Goal: Communication & Community: Participate in discussion

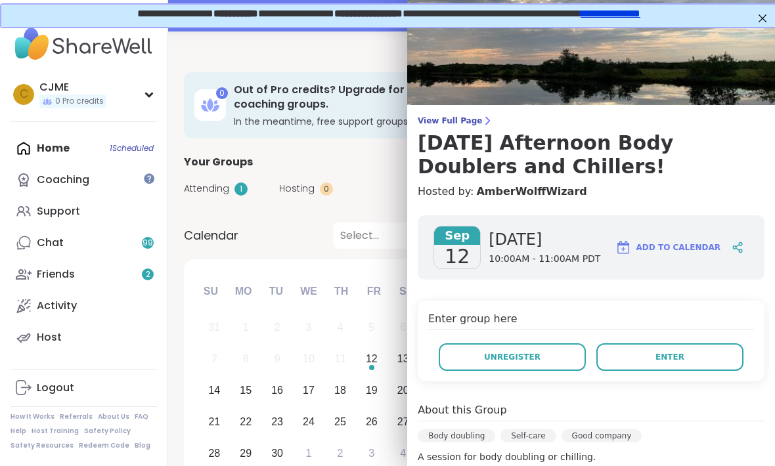
click at [671, 352] on span "Enter" at bounding box center [669, 357] width 29 height 12
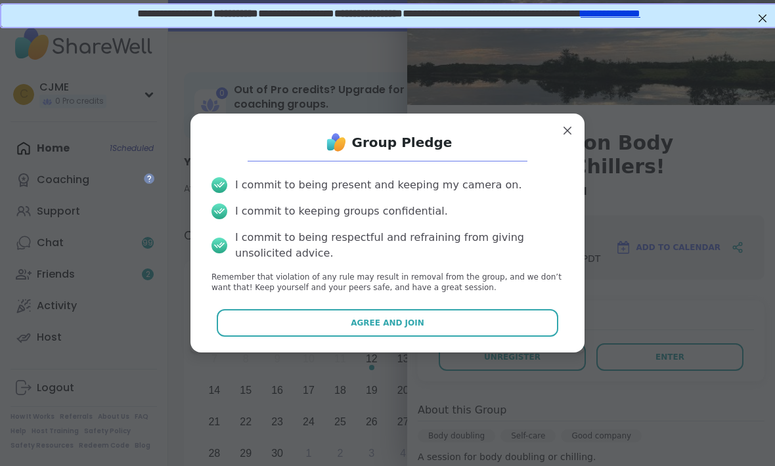
click at [529, 309] on button "Agree and Join" at bounding box center [388, 323] width 342 height 28
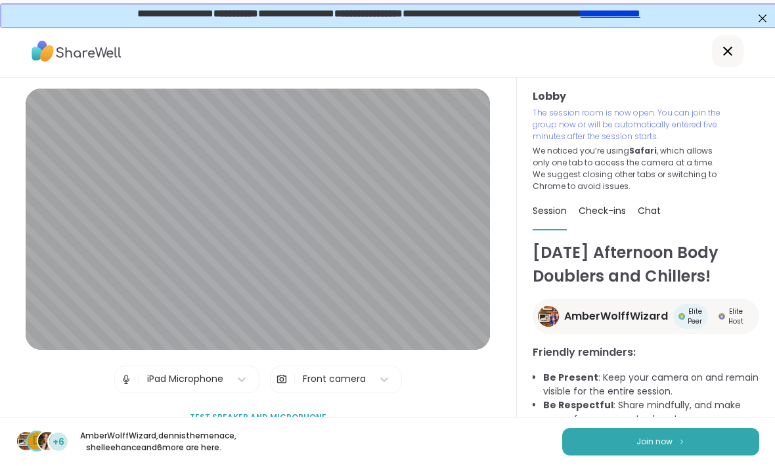
click at [705, 433] on button "Join now" at bounding box center [660, 442] width 197 height 28
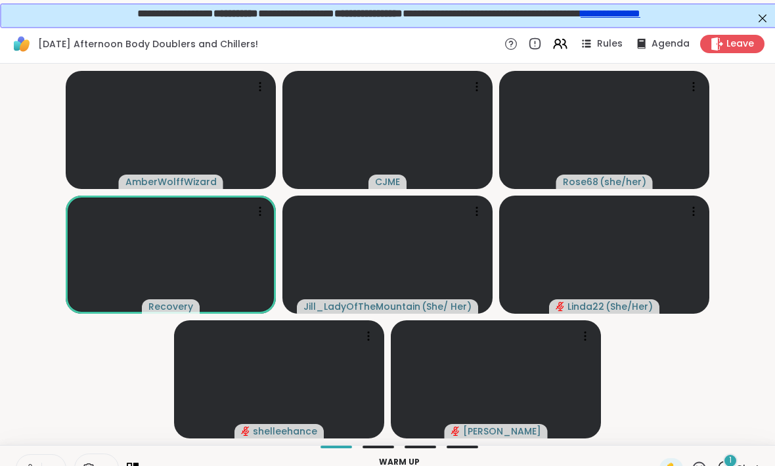
click at [104, 372] on video-player-container "AmberWolffWizard CJME Rose68 ( she/her ) Recovery [PERSON_NAME] ( She/ Her ) Li…" at bounding box center [387, 254] width 759 height 371
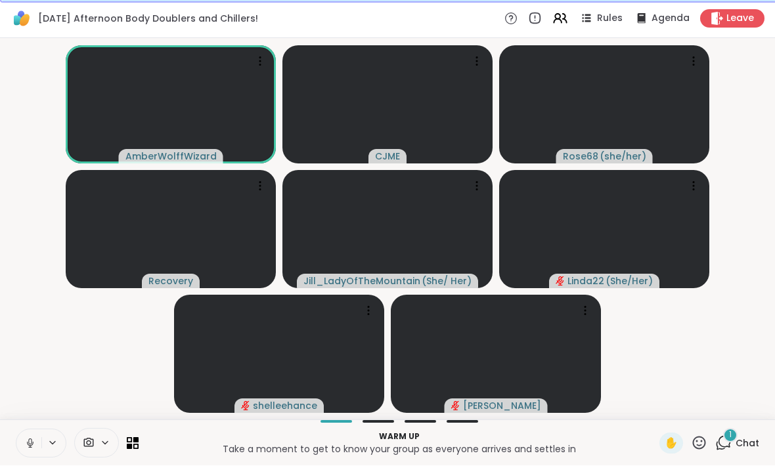
click at [32, 443] on icon at bounding box center [29, 442] width 3 height 6
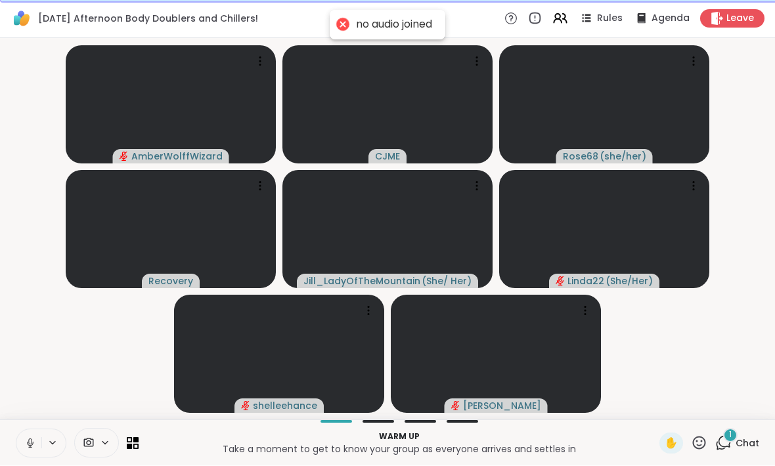
click at [37, 439] on button at bounding box center [28, 444] width 25 height 28
click at [32, 434] on button at bounding box center [28, 444] width 25 height 28
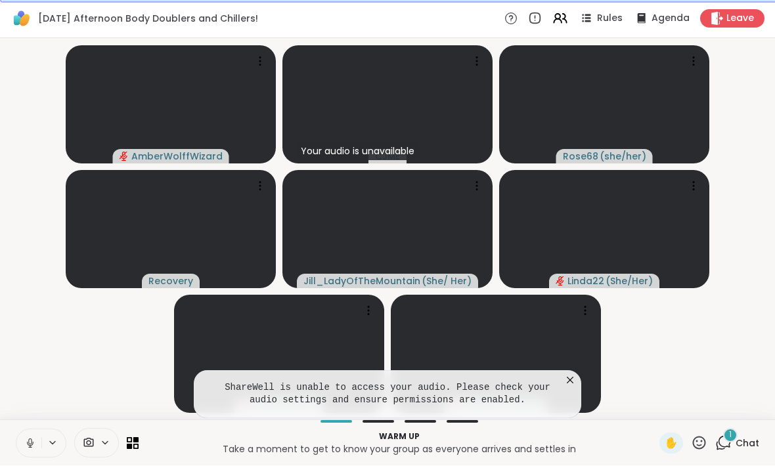
click at [32, 442] on icon at bounding box center [30, 444] width 12 height 12
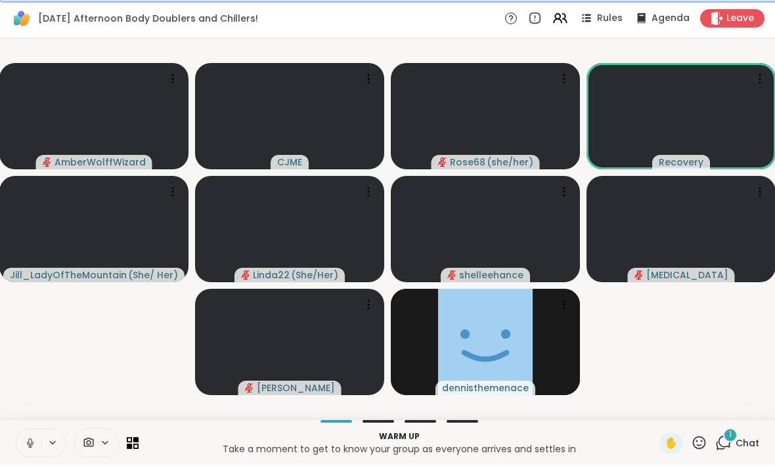
click at [25, 443] on icon at bounding box center [30, 444] width 12 height 12
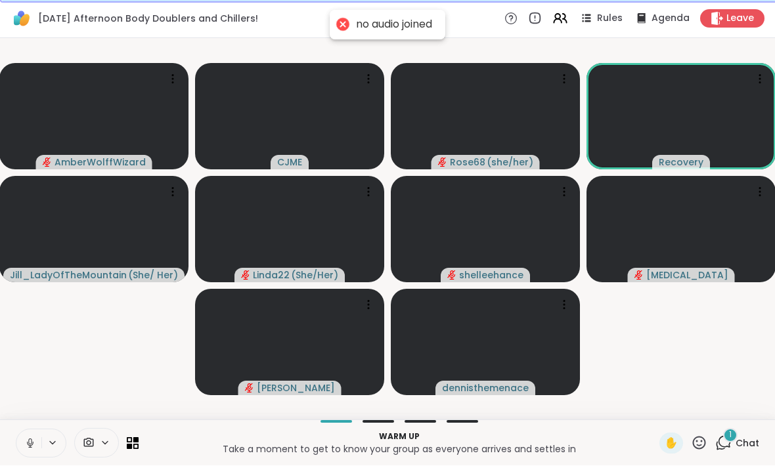
click at [30, 436] on button at bounding box center [28, 444] width 25 height 28
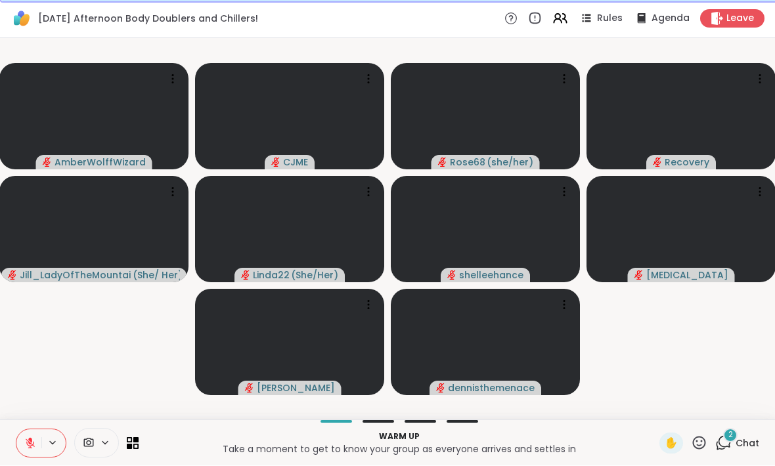
scroll to position [0, 0]
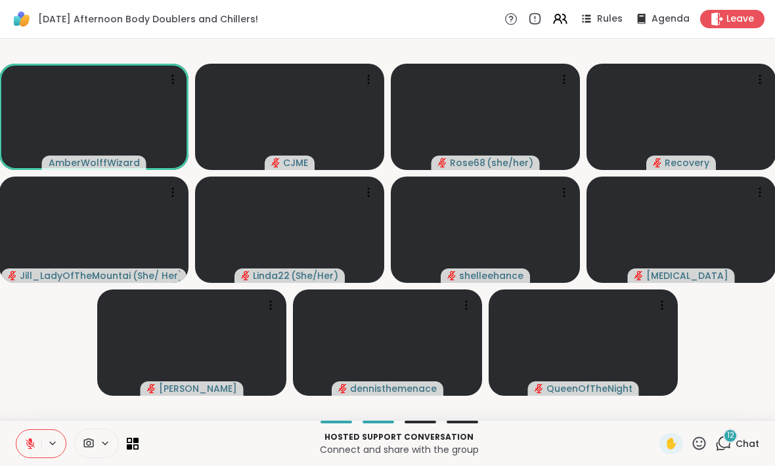
click at [703, 441] on icon at bounding box center [699, 443] width 16 height 16
click at [754, 405] on div "🎉" at bounding box center [748, 409] width 24 height 21
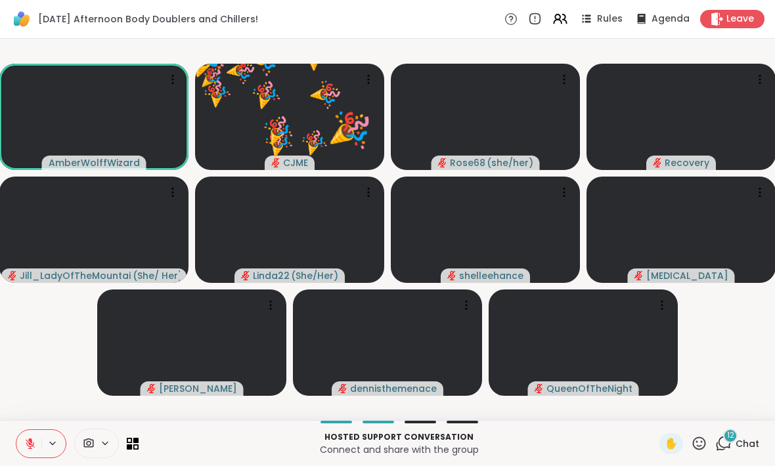
click at [701, 445] on icon at bounding box center [699, 443] width 16 height 16
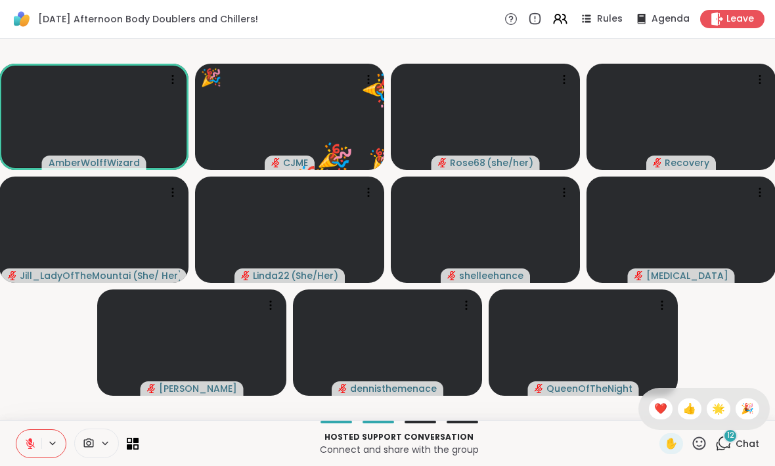
click at [690, 409] on span "👍" at bounding box center [689, 409] width 13 height 16
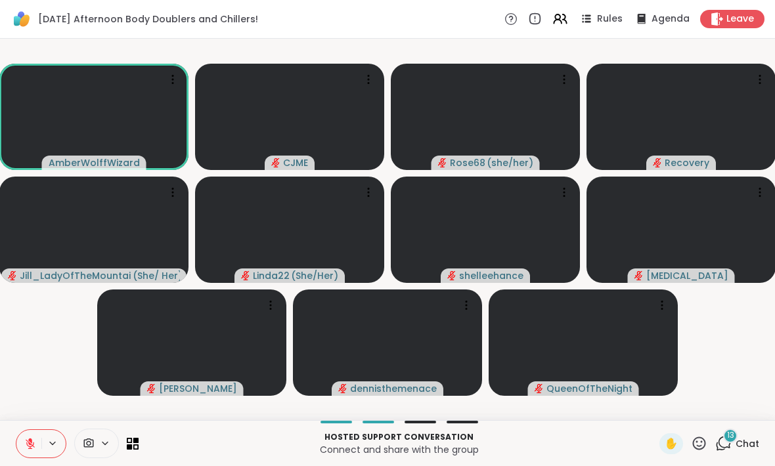
click at [700, 448] on icon at bounding box center [699, 443] width 16 height 16
click at [746, 418] on div "🎉" at bounding box center [748, 409] width 24 height 21
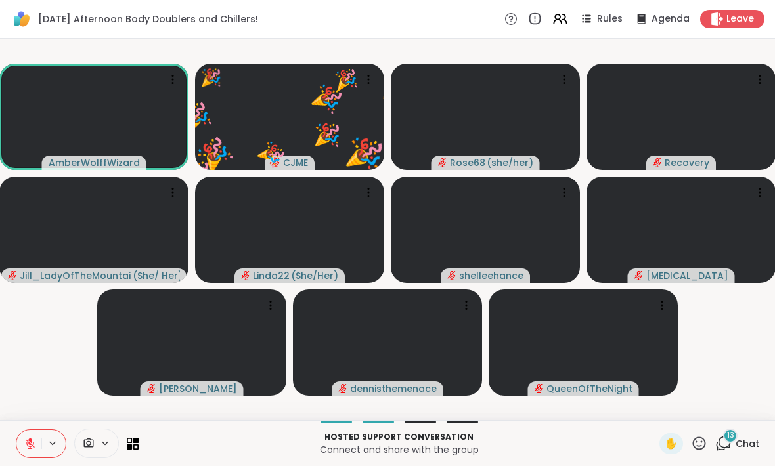
click at [700, 447] on icon at bounding box center [699, 443] width 16 height 16
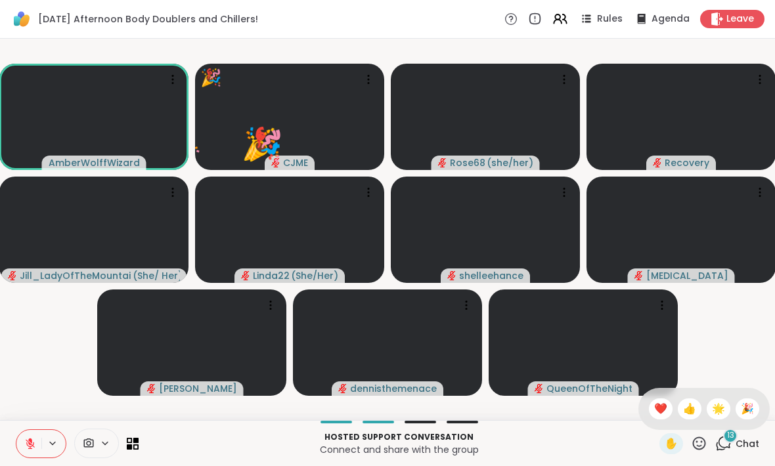
click at [663, 413] on span "❤️" at bounding box center [660, 409] width 13 height 16
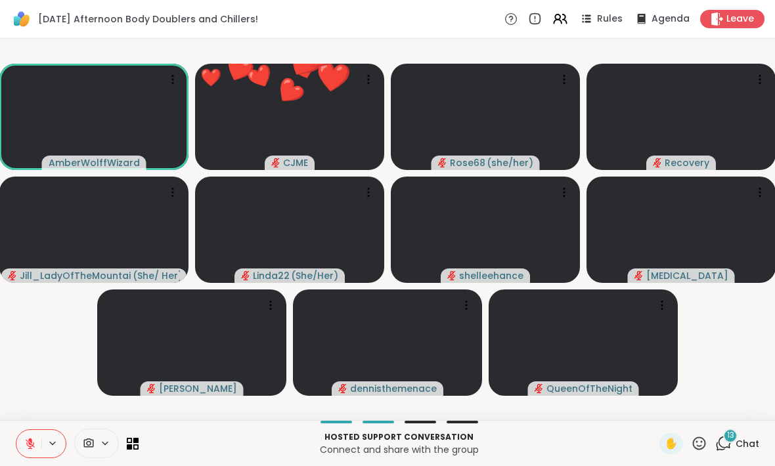
click at [699, 447] on icon at bounding box center [699, 443] width 16 height 16
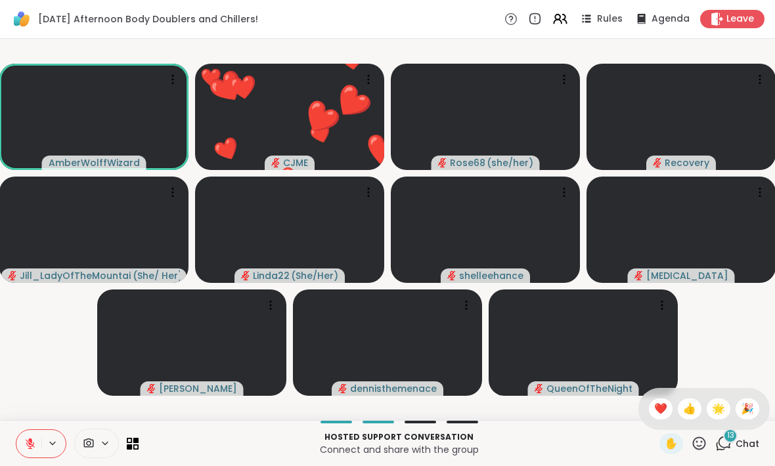
click at [718, 407] on span "🌟" at bounding box center [718, 409] width 13 height 16
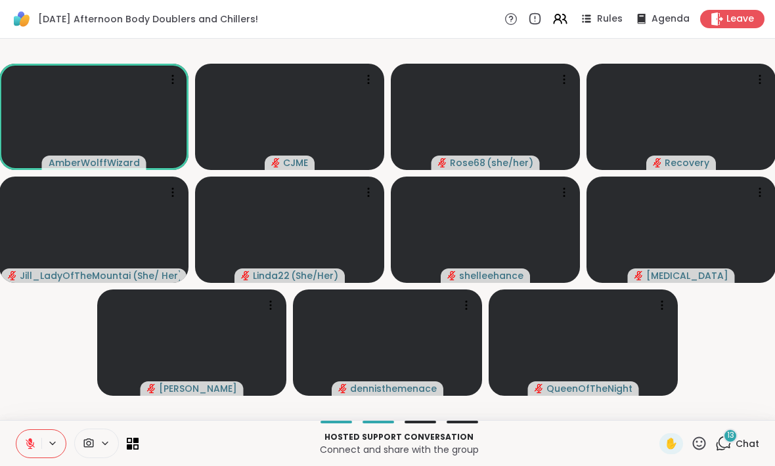
click at [730, 442] on div "13" at bounding box center [730, 436] width 14 height 14
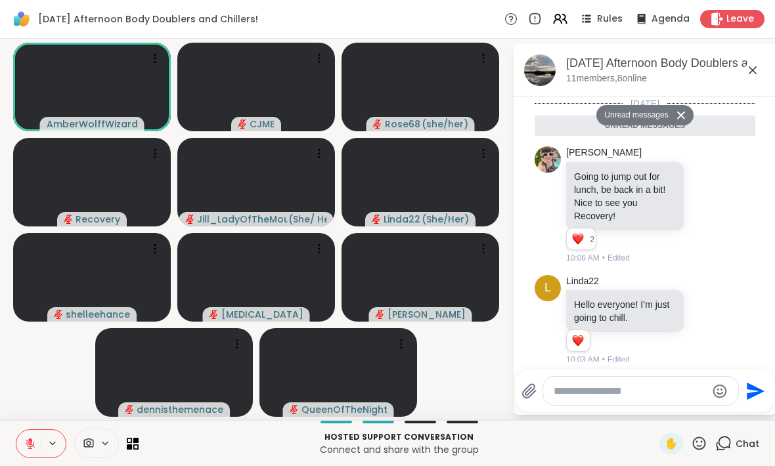
scroll to position [1488, 0]
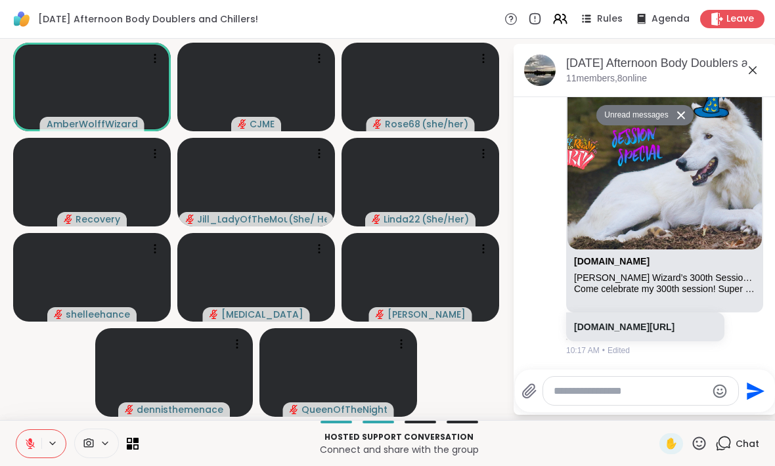
click at [634, 390] on textarea "Type your message" at bounding box center [630, 391] width 153 height 13
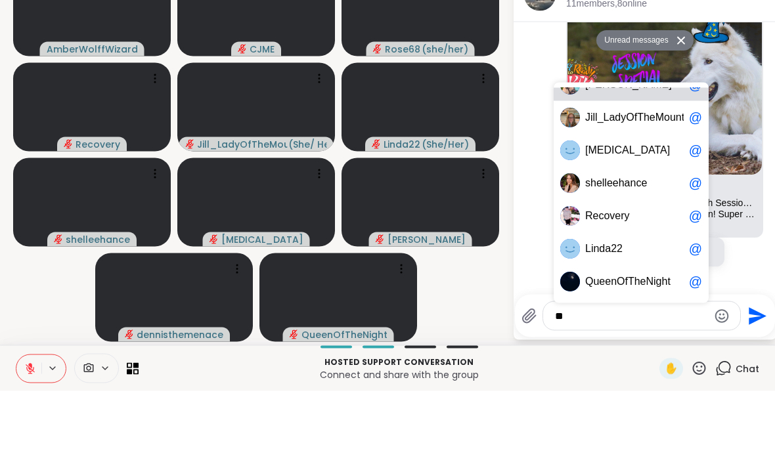
scroll to position [20, 0]
click at [545, 127] on div "AmberWolffWizard [DOMAIN_NAME] [PERSON_NAME] Wizard’s 300th Session Special! Co…" at bounding box center [645, 212] width 221 height 297
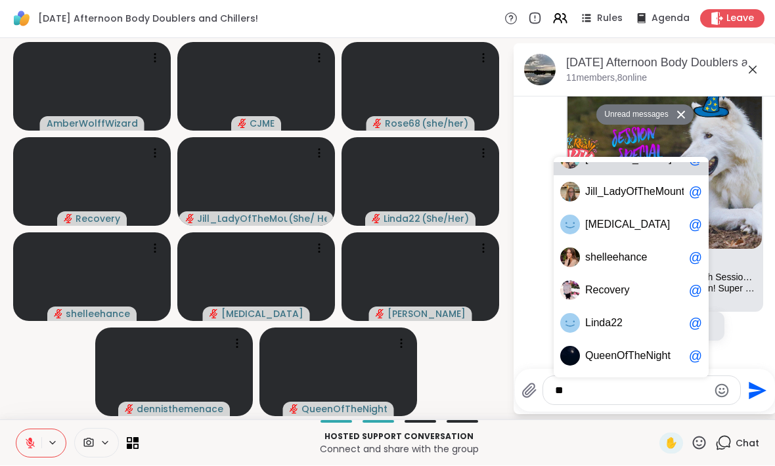
click at [596, 395] on textarea "**" at bounding box center [631, 391] width 153 height 13
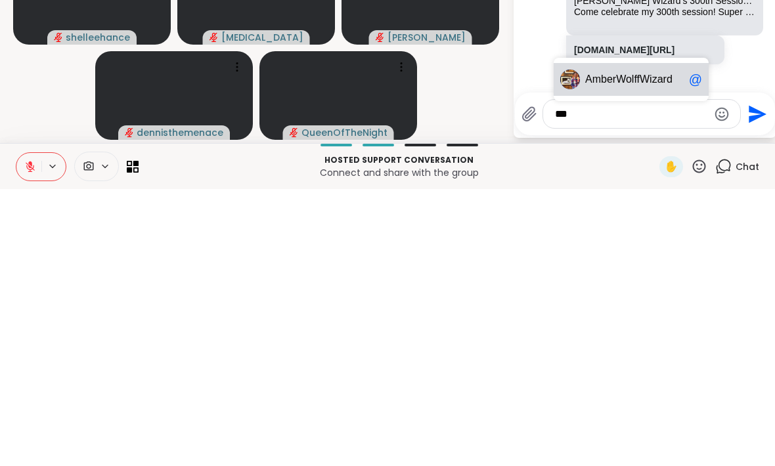
click at [659, 350] on span "berWolffWizard" at bounding box center [637, 356] width 72 height 13
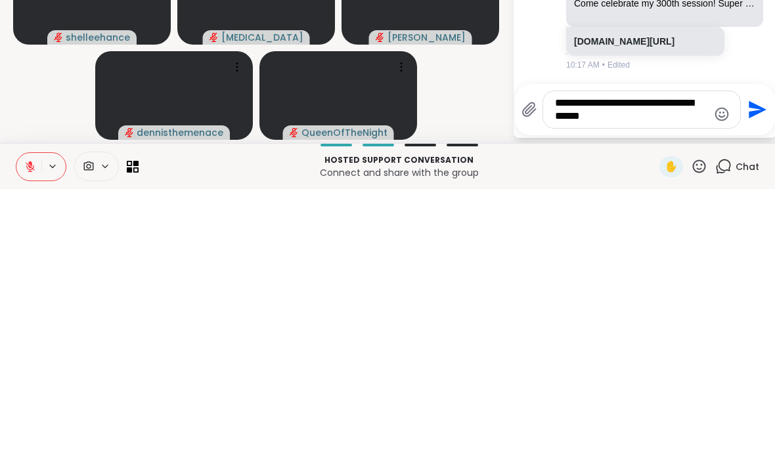
type textarea "**********"
click at [756, 376] on icon "Send" at bounding box center [755, 386] width 21 height 21
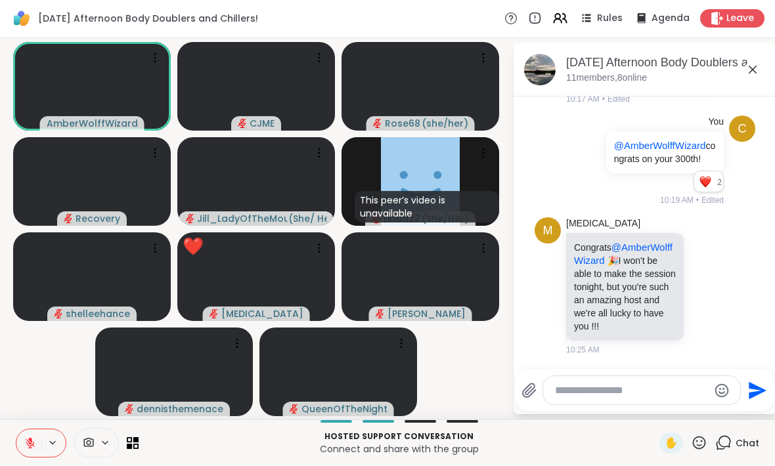
scroll to position [1751, 0]
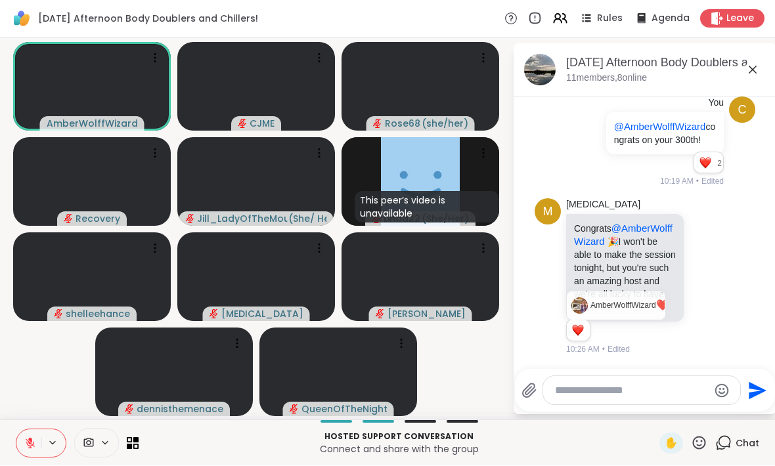
click at [703, 342] on div "[MEDICAL_DATA] Congrats @AmberWolffWizard 🎉 I won't be able to make the session…" at bounding box center [646, 277] width 161 height 157
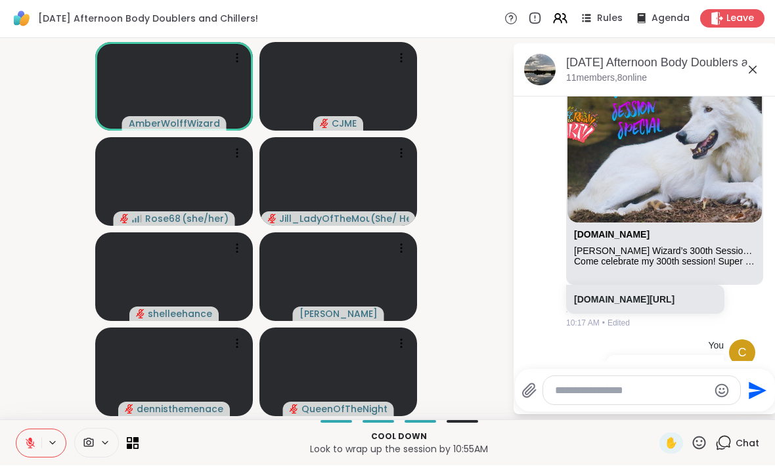
scroll to position [1472, 0]
click at [693, 191] on img at bounding box center [664, 141] width 194 height 164
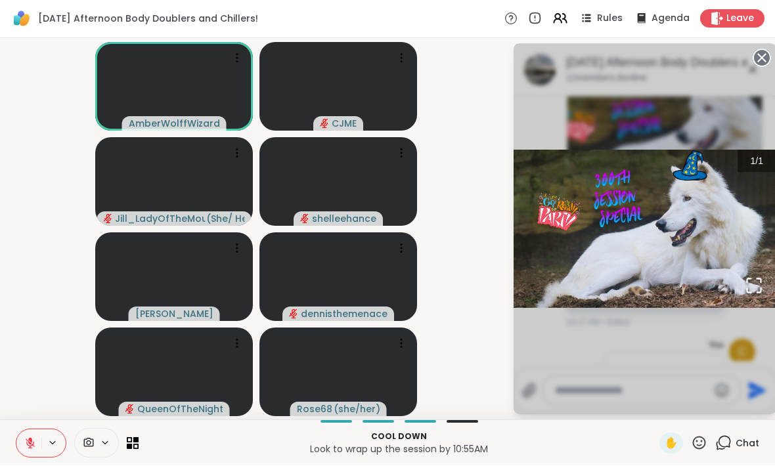
click at [704, 109] on div "1 / 1" at bounding box center [645, 229] width 263 height 371
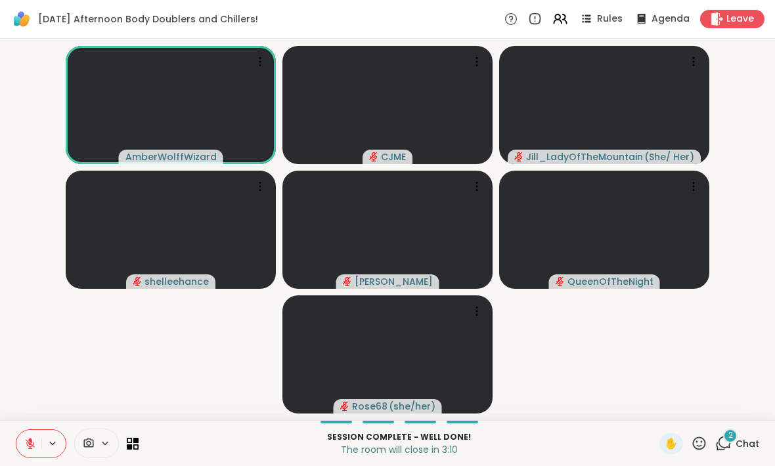
click at [702, 449] on icon at bounding box center [699, 443] width 13 height 13
click at [690, 411] on span "👍" at bounding box center [689, 409] width 13 height 16
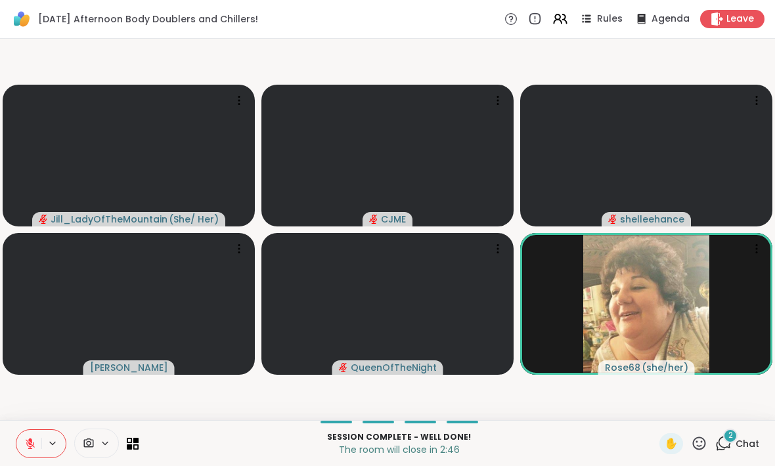
click at [727, 28] on div "Leave" at bounding box center [732, 19] width 64 height 18
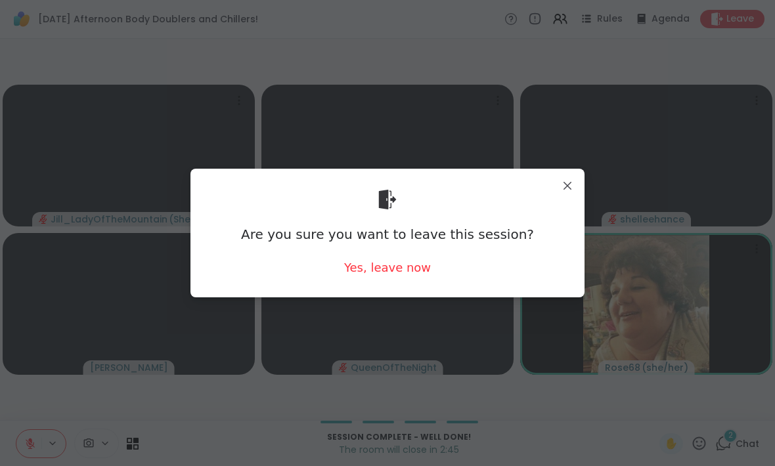
click at [399, 267] on div "Yes, leave now" at bounding box center [387, 267] width 87 height 16
